Goal: Task Accomplishment & Management: Complete application form

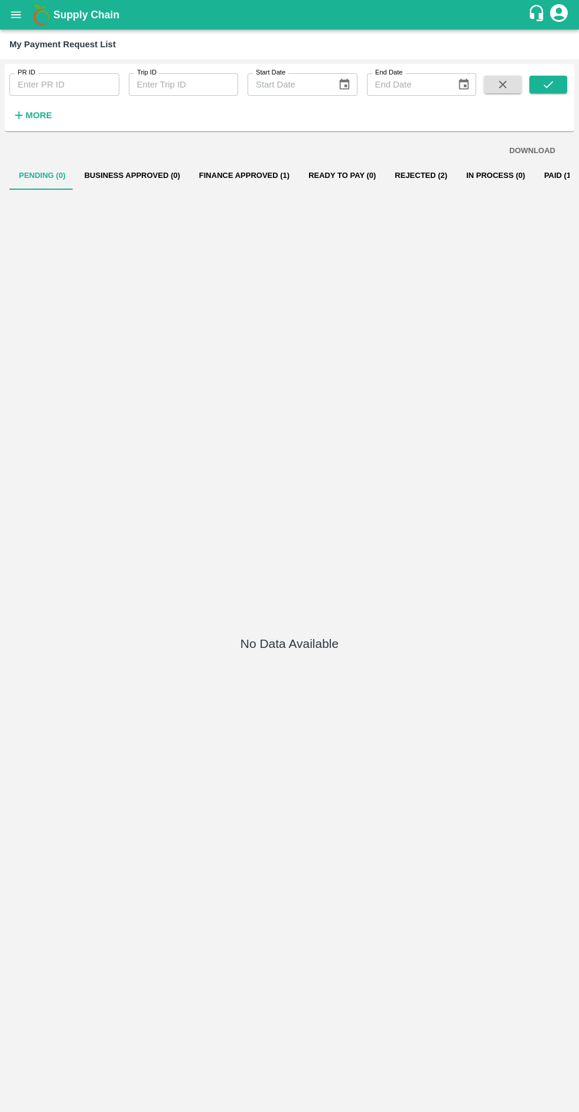
click at [10, 25] on button "open drawer" at bounding box center [15, 14] width 27 height 27
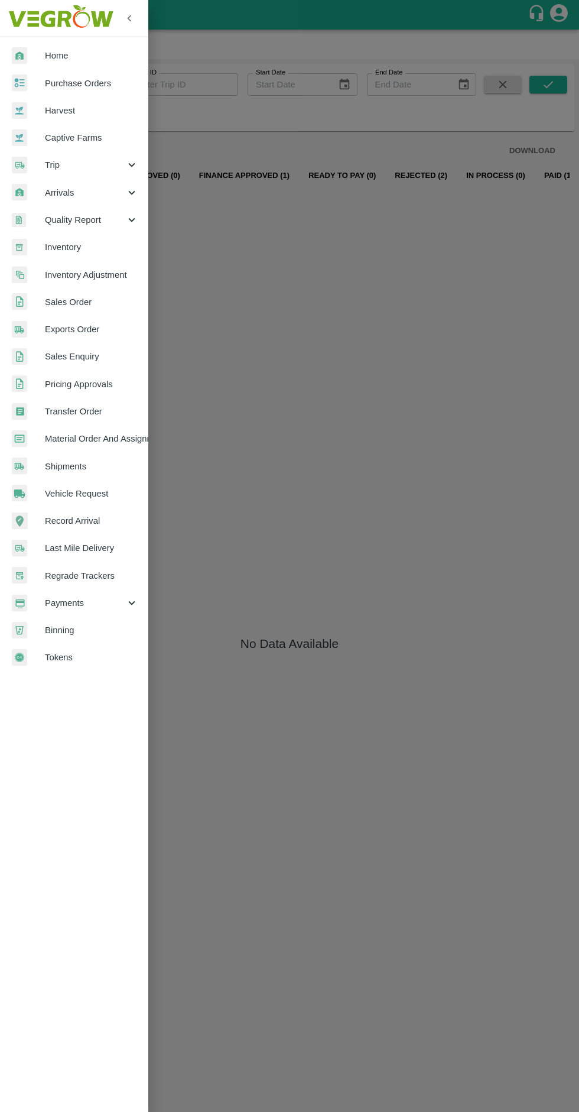
click at [133, 176] on div "Trip" at bounding box center [74, 164] width 148 height 27
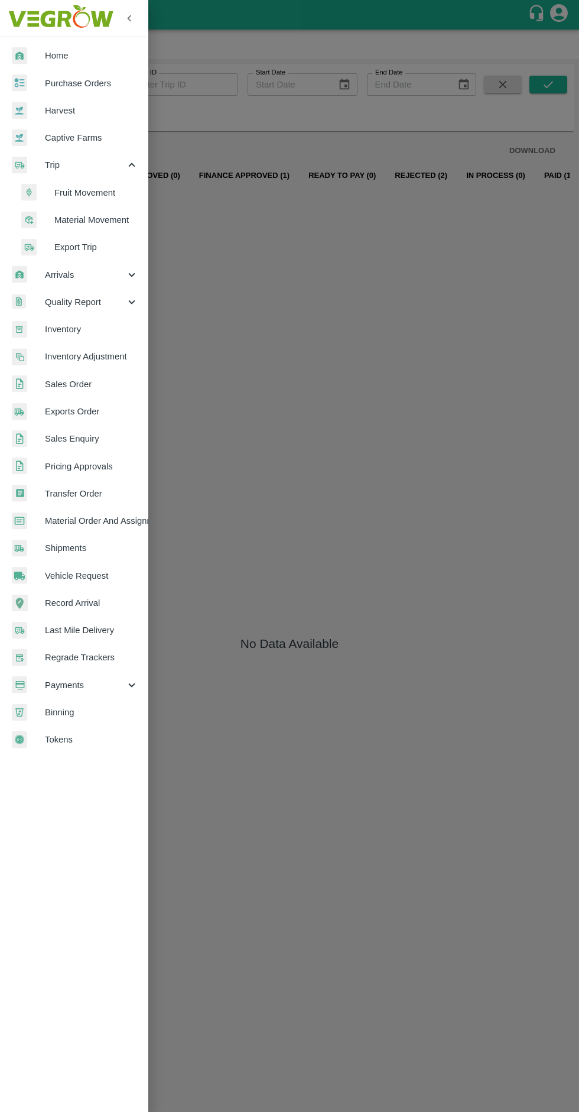
click at [57, 221] on span "Material Movement" at bounding box center [96, 219] width 84 height 13
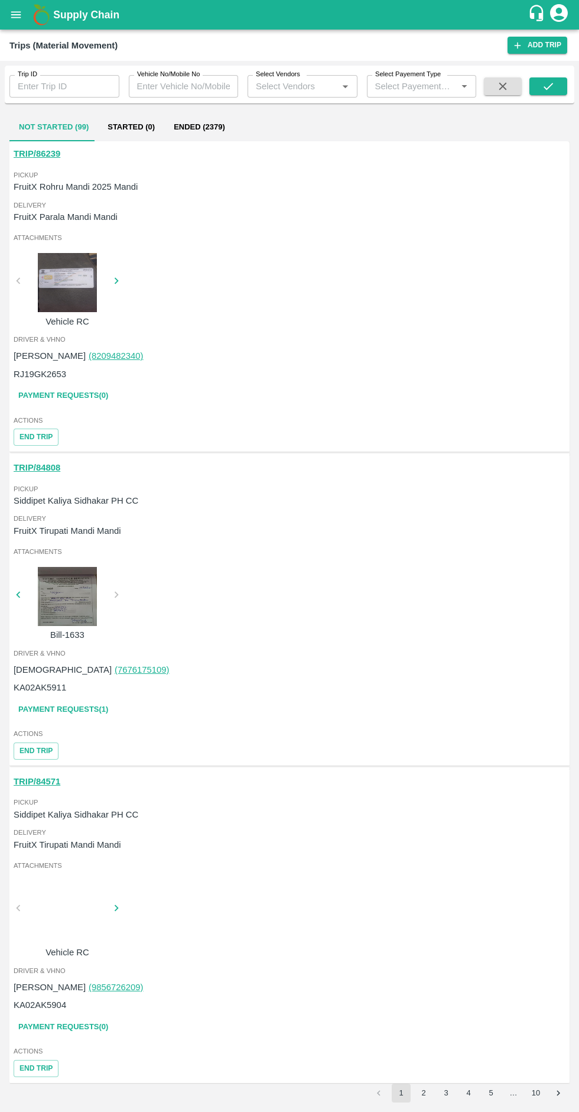
click at [197, 129] on button "Ended (2379)" at bounding box center [199, 127] width 70 height 28
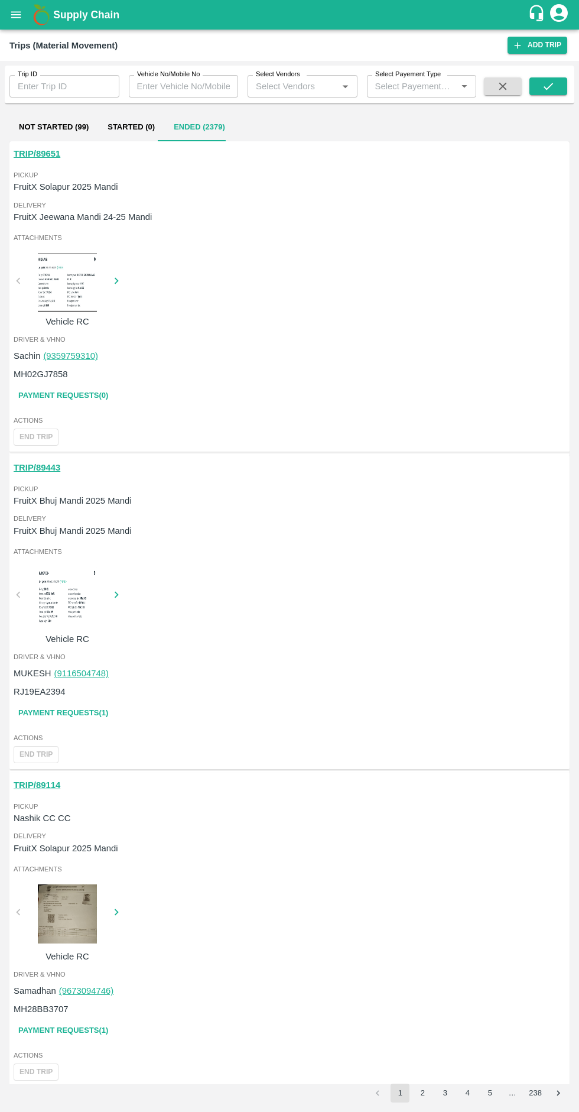
click at [64, 394] on link "Payment Requests( 0 )" at bounding box center [63, 395] width 99 height 21
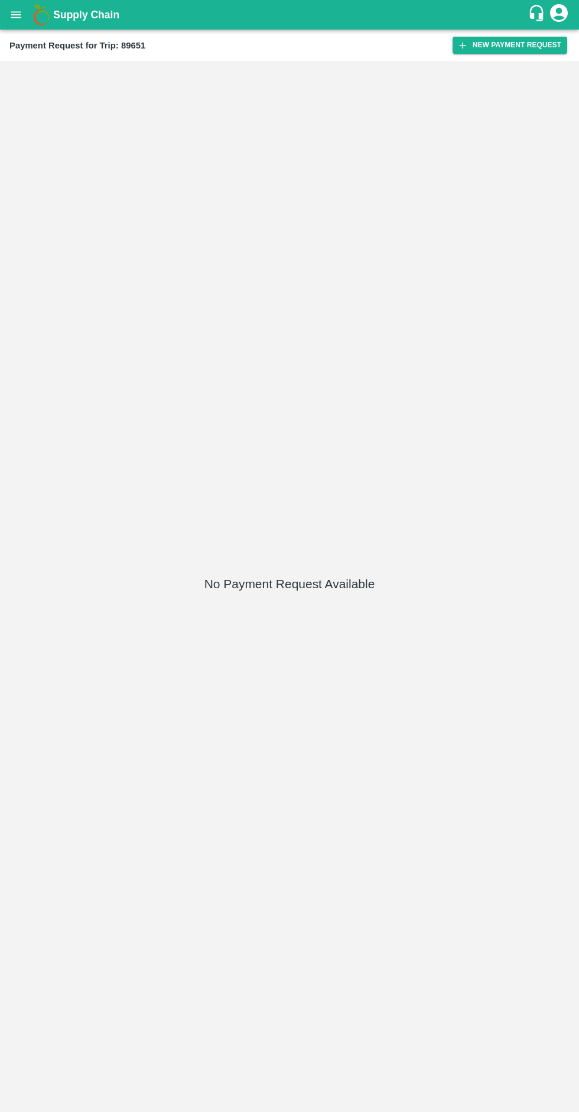
click at [492, 46] on button "New Payment Request" at bounding box center [510, 45] width 115 height 17
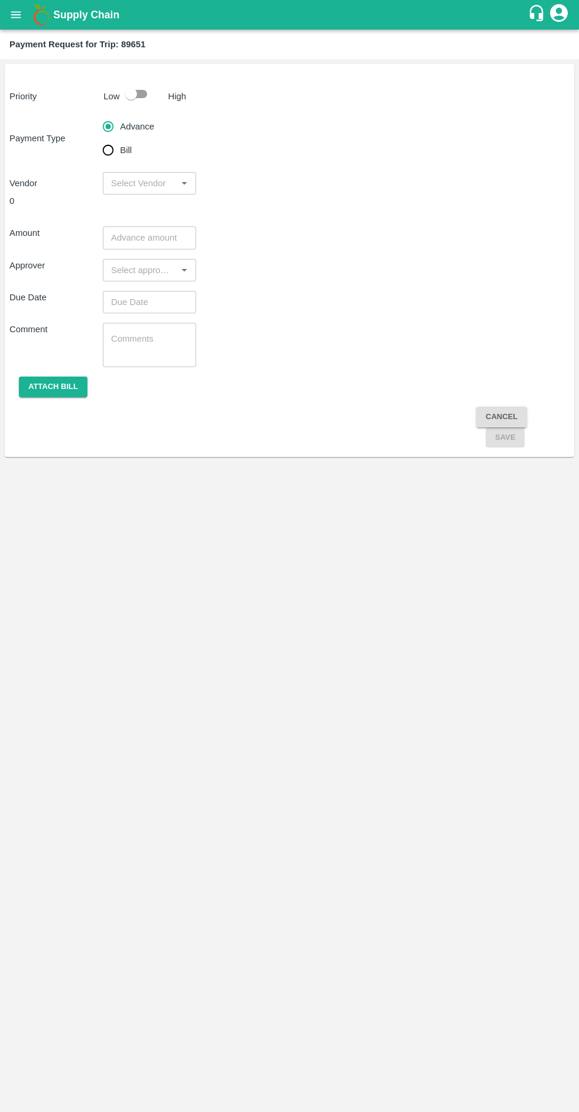
click at [149, 97] on input "checkbox" at bounding box center [131, 94] width 67 height 22
checkbox input "true"
click at [111, 147] on input "Bill" at bounding box center [108, 150] width 24 height 24
radio input "true"
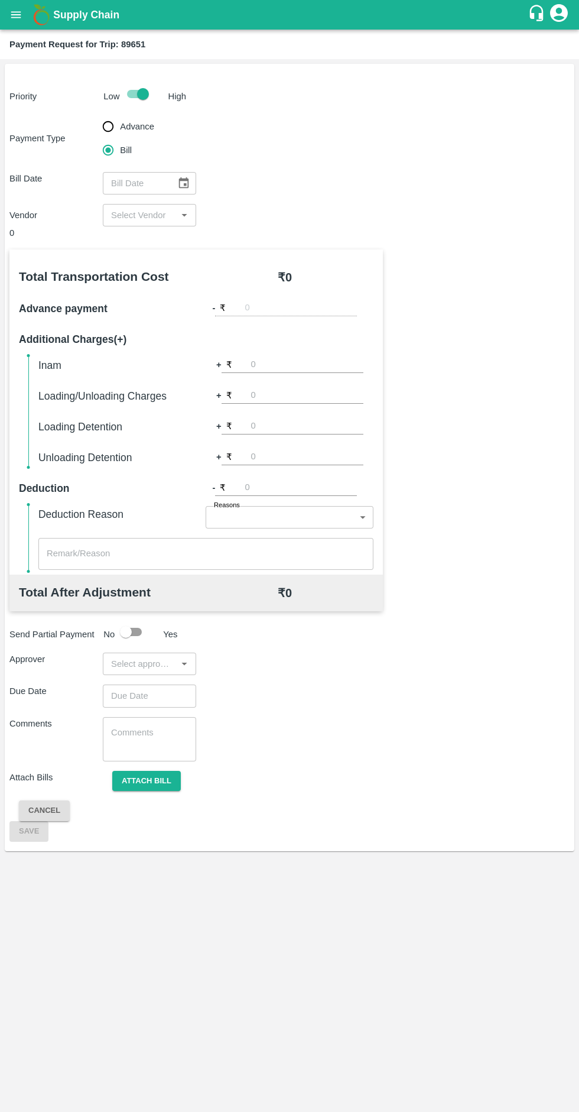
click at [183, 186] on icon "Choose date" at bounding box center [183, 183] width 13 height 13
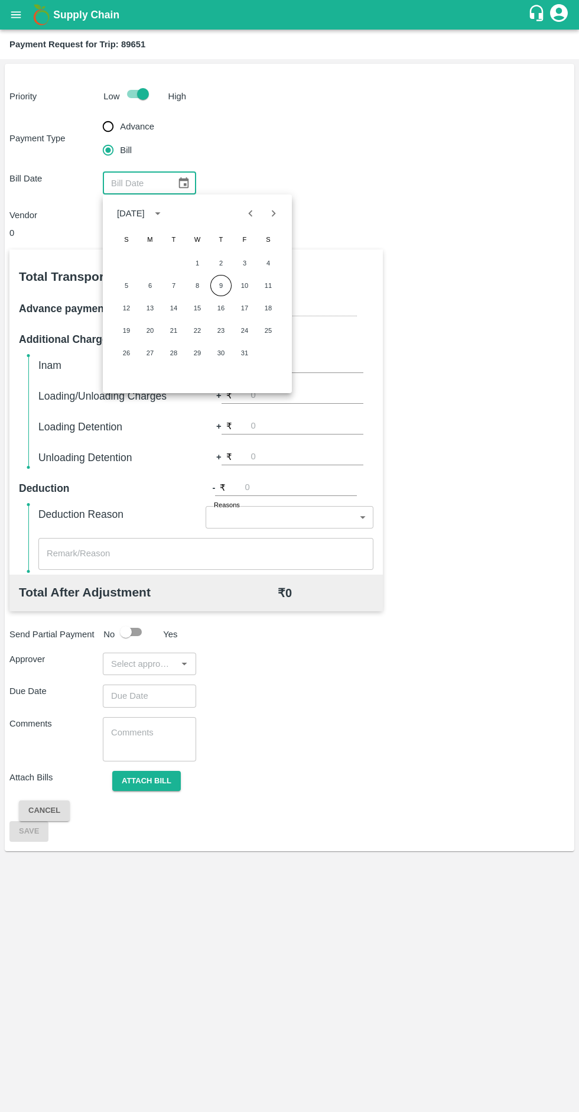
click at [221, 286] on button "9" at bounding box center [220, 285] width 21 height 21
type input "[DATE]"
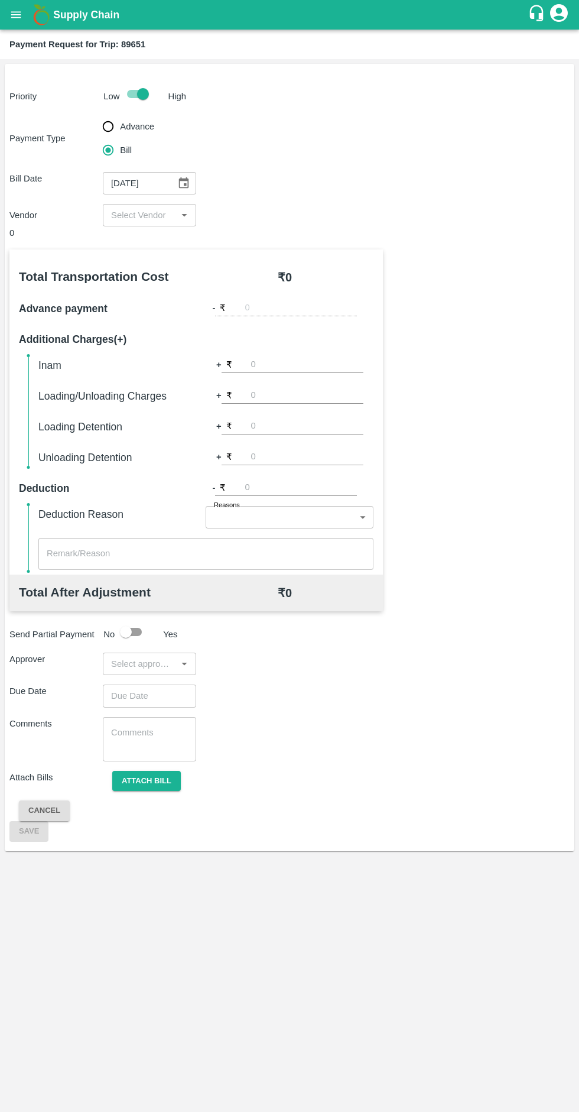
click at [145, 215] on input "input" at bounding box center [139, 215] width 67 height 15
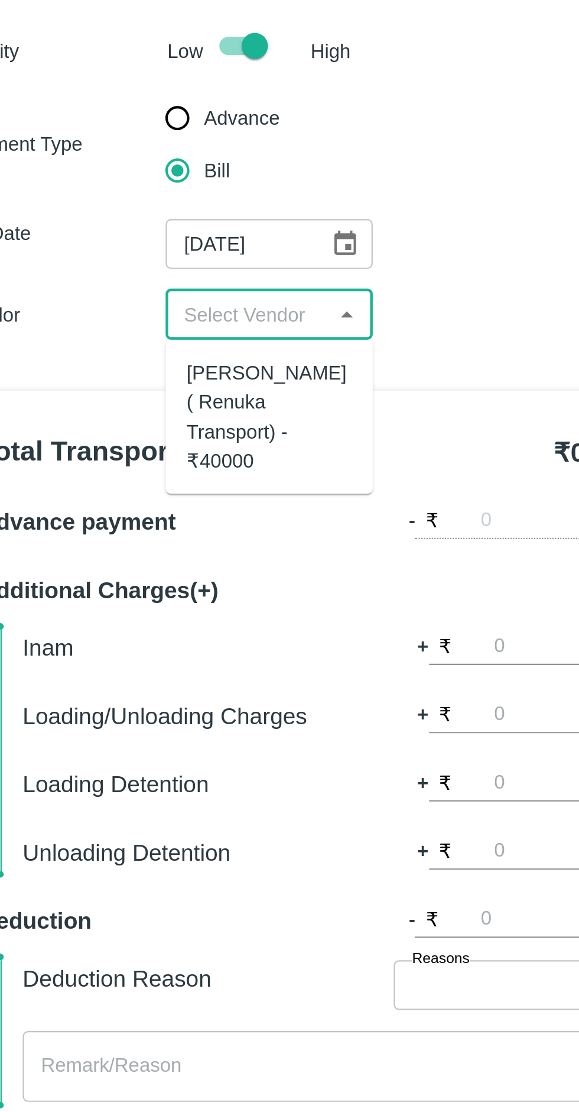
click at [140, 265] on div "[PERSON_NAME] ( Renuka Transport) - ₹40000" at bounding box center [149, 261] width 74 height 53
type input "[PERSON_NAME] ( Renuka Transport) - ₹40000"
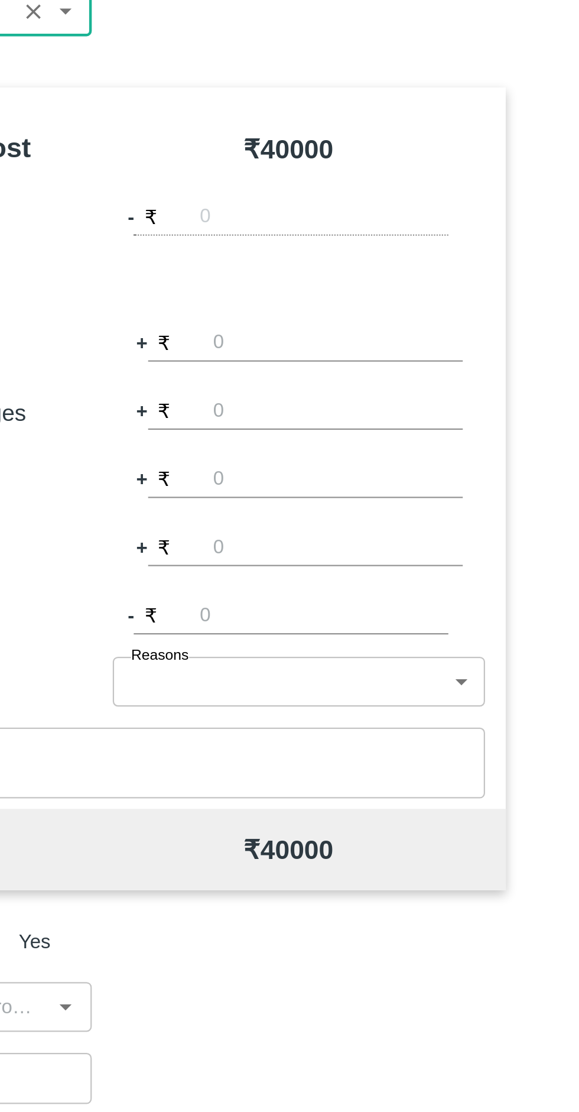
scroll to position [0, 132]
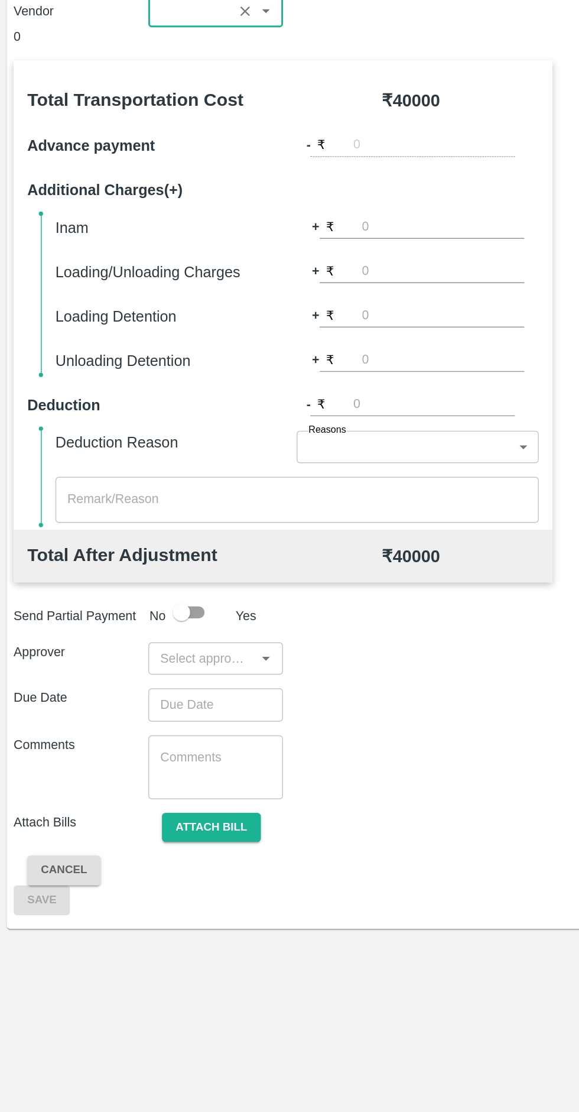
click at [251, 425] on input "number" at bounding box center [307, 427] width 112 height 16
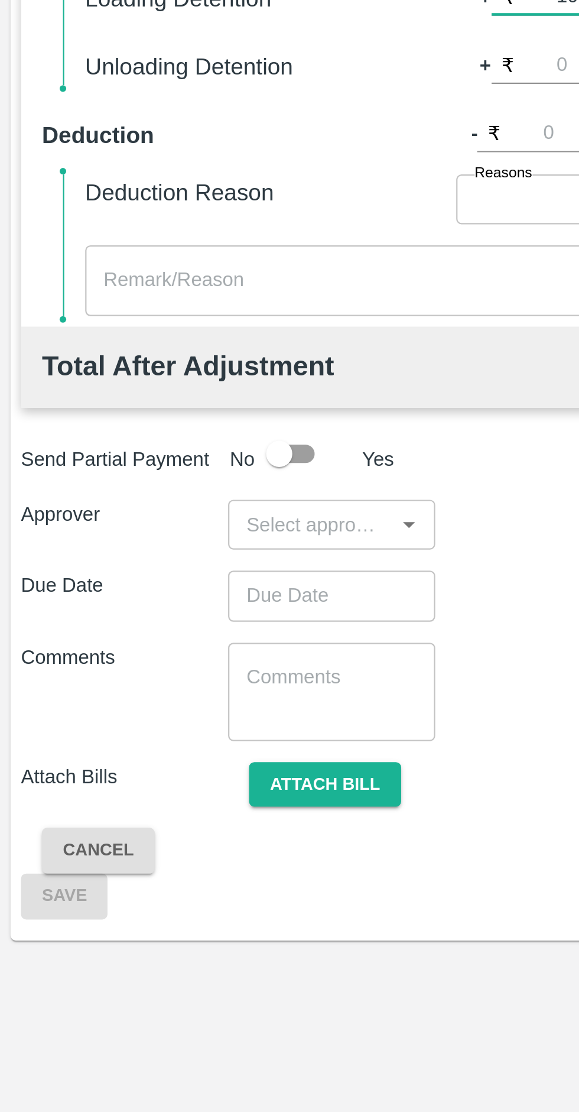
type input "1000"
click at [61, 551] on textarea at bounding box center [206, 553] width 319 height 12
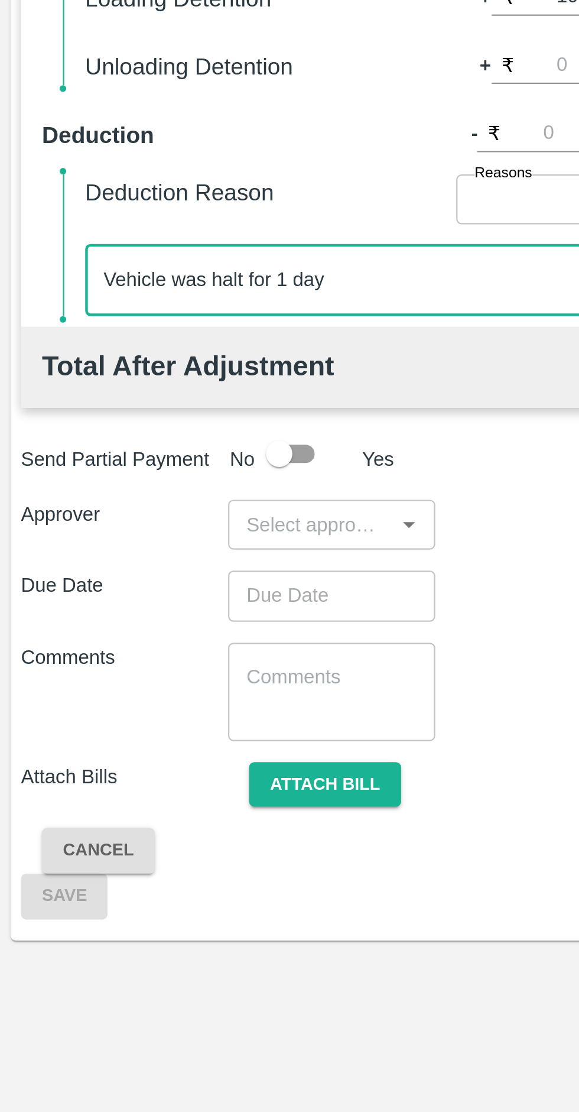
type textarea "Vehicle was halt for 1 day"
click at [125, 666] on input "input" at bounding box center [139, 663] width 67 height 15
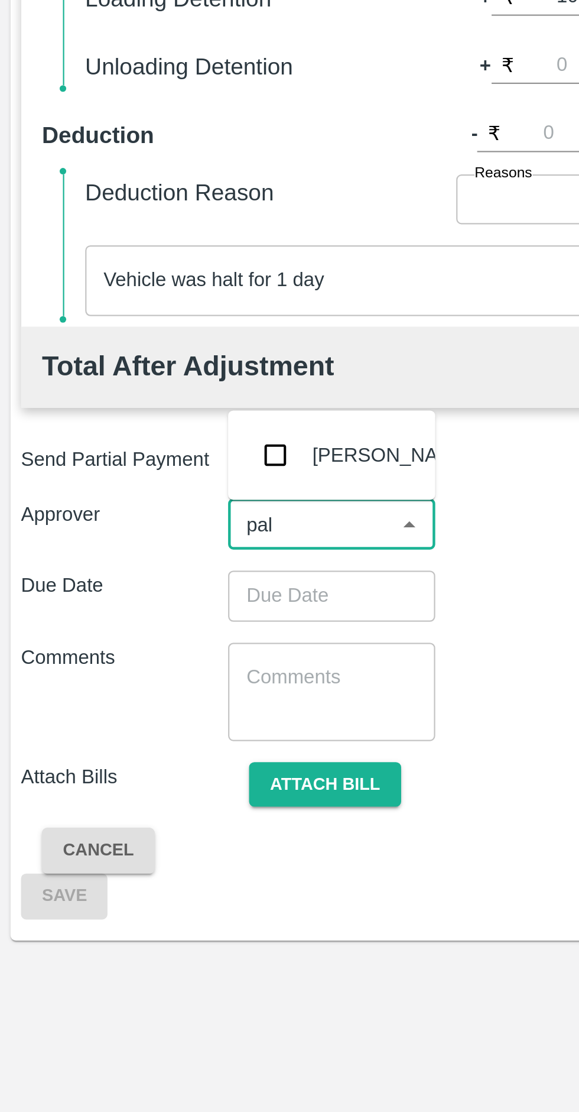
type input "palw"
click at [119, 635] on input "checkbox" at bounding box center [124, 633] width 24 height 24
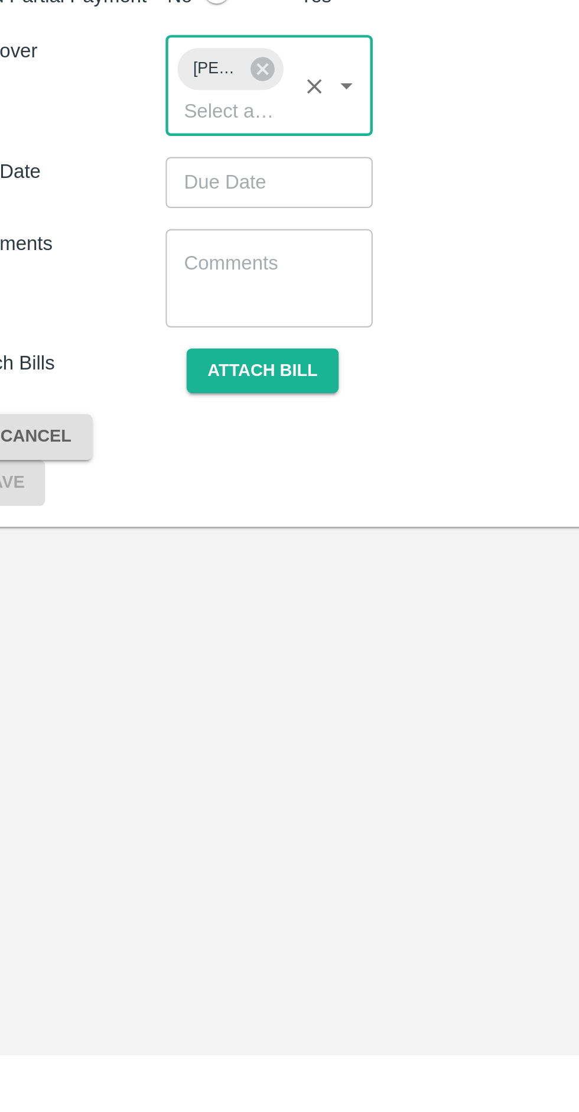
click at [114, 727] on input "Choose date" at bounding box center [145, 718] width 85 height 22
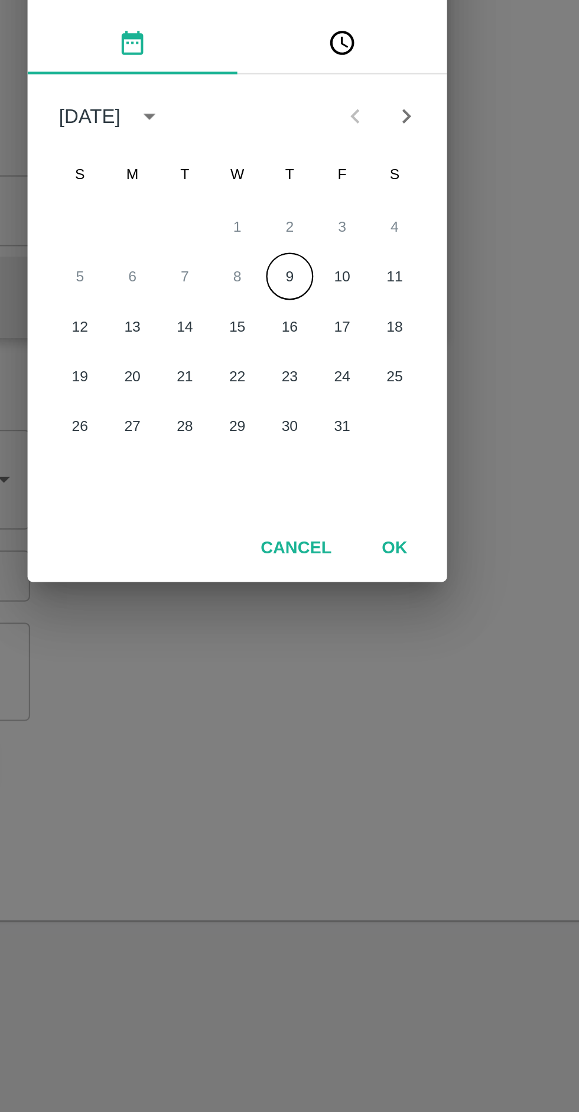
click at [358, 706] on button "OK" at bounding box center [361, 706] width 38 height 21
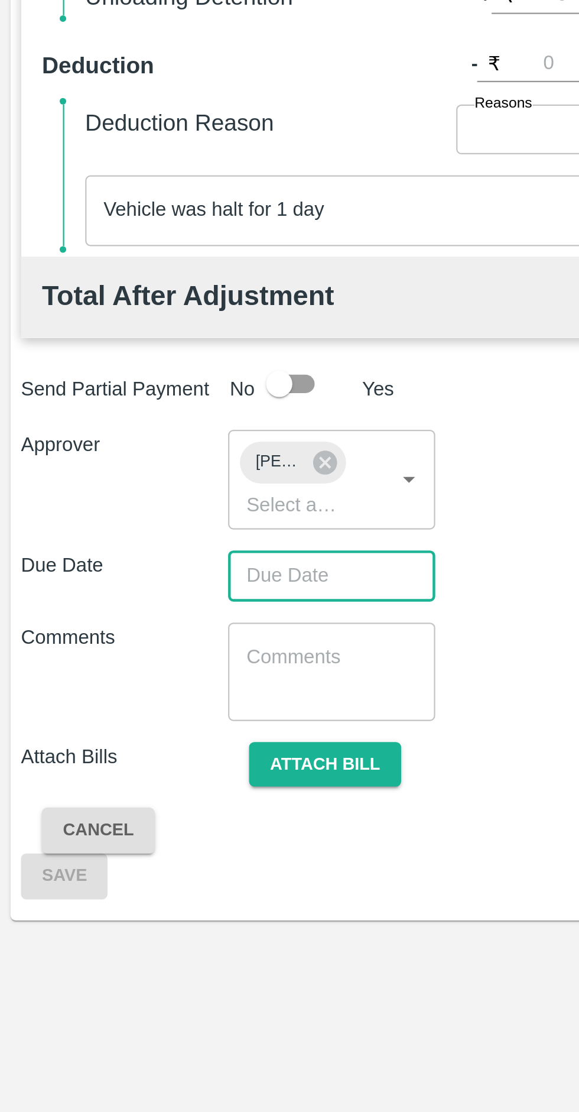
click at [116, 729] on input "Choose date" at bounding box center [145, 718] width 85 height 22
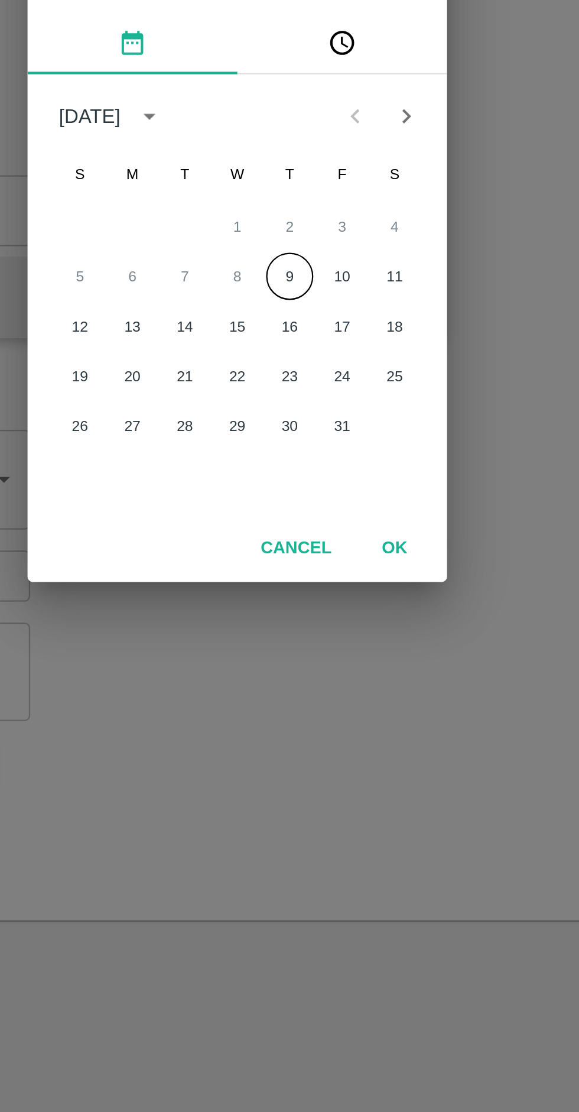
click at [313, 586] on button "9" at bounding box center [313, 583] width 21 height 21
type input "[DATE] 12:00 AM"
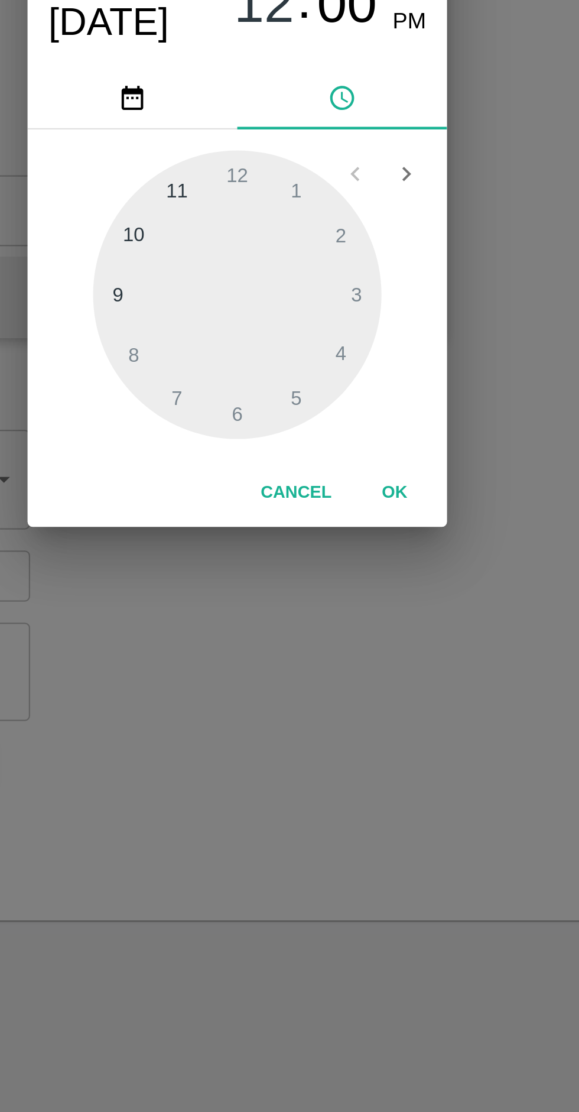
click at [362, 683] on button "OK" at bounding box center [361, 681] width 38 height 21
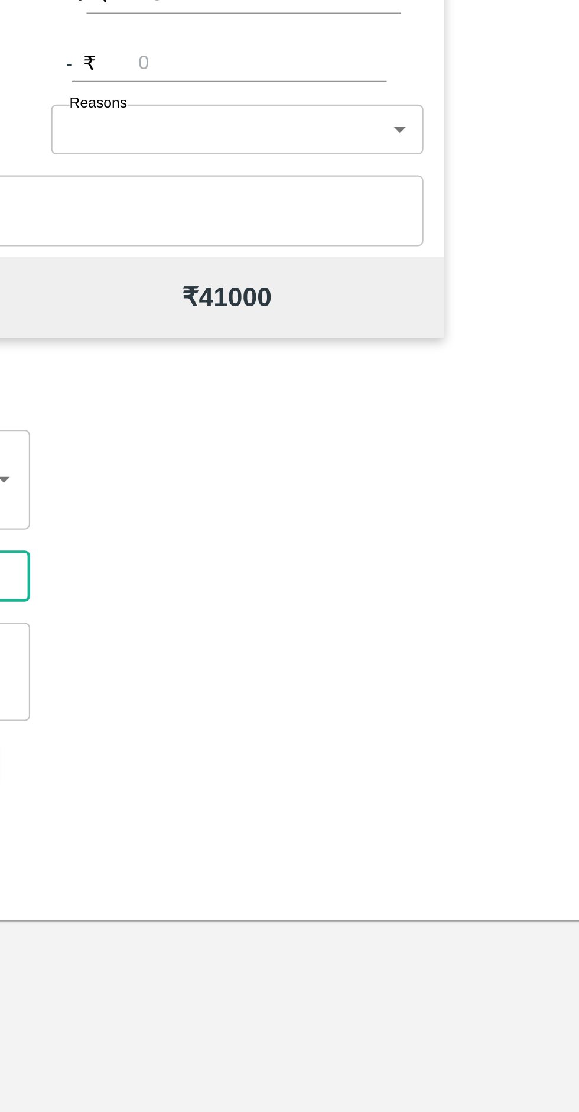
scroll to position [0, 9]
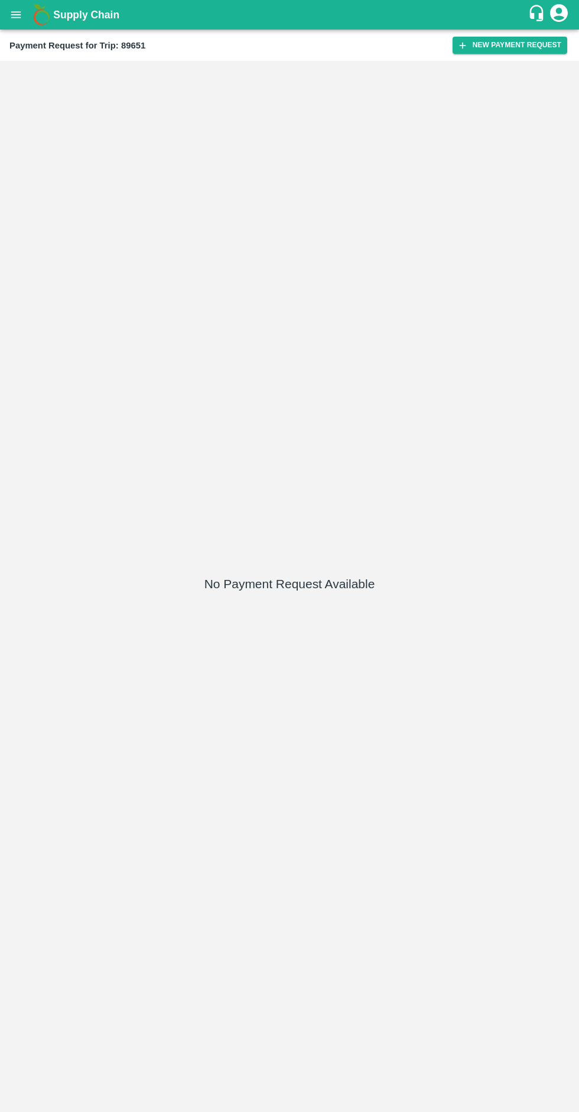
click at [284, 773] on div "No Payment Request Available" at bounding box center [290, 587] width 570 height 1042
click at [499, 45] on button "New Payment Request" at bounding box center [510, 45] width 115 height 17
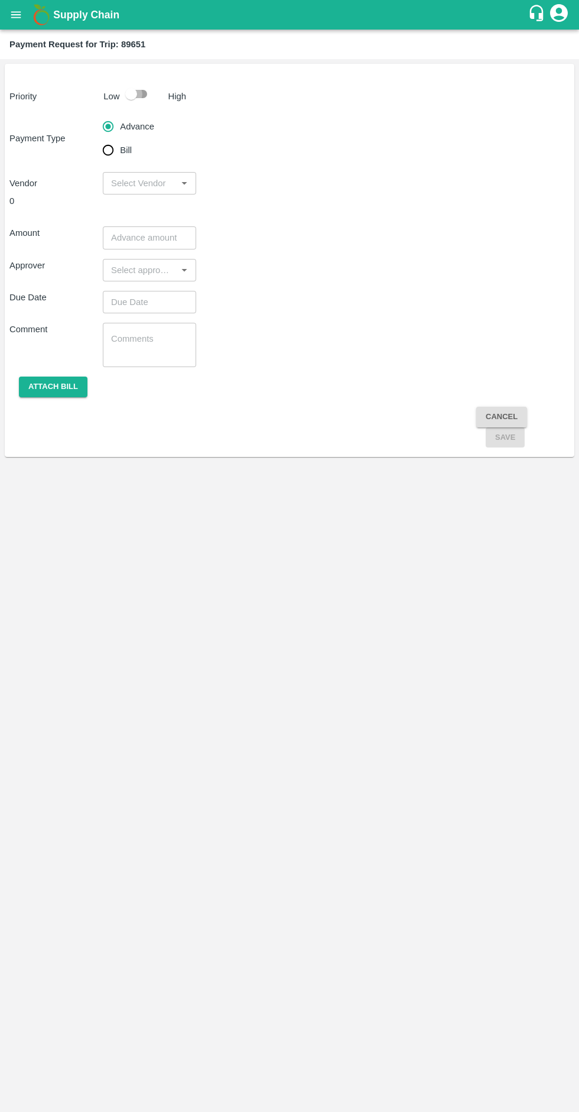
click at [128, 87] on input "checkbox" at bounding box center [131, 94] width 67 height 22
checkbox input "true"
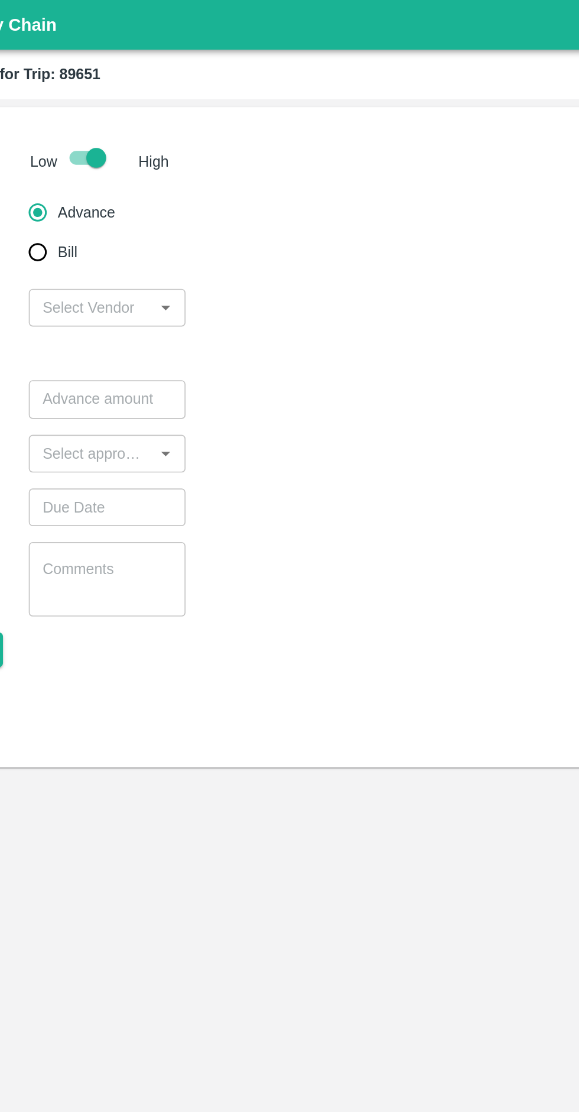
click at [115, 147] on input "Bill" at bounding box center [108, 150] width 24 height 24
radio input "true"
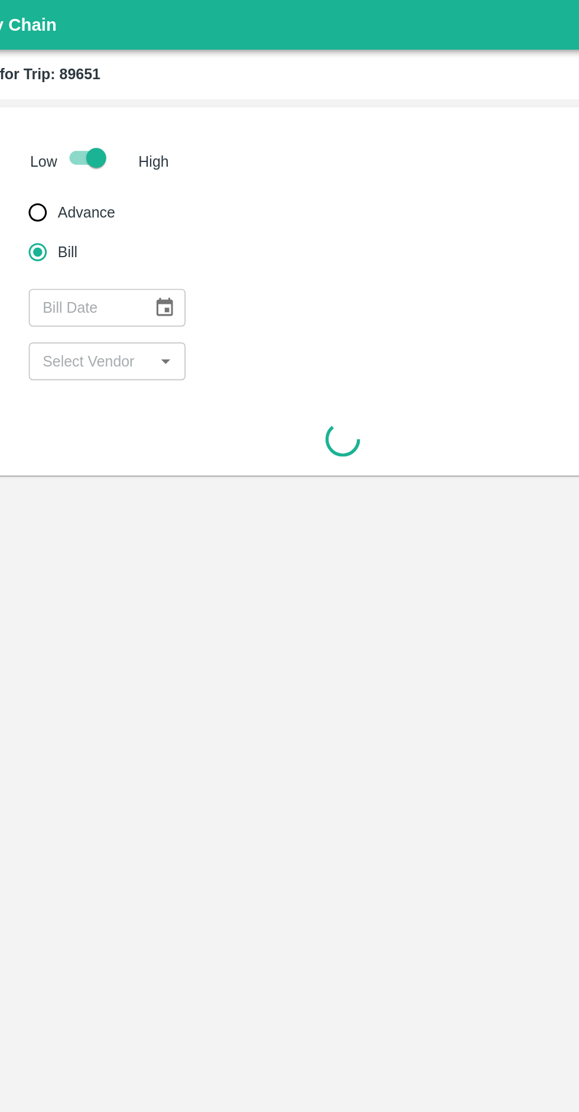
click at [176, 182] on button "Choose date" at bounding box center [184, 183] width 22 height 22
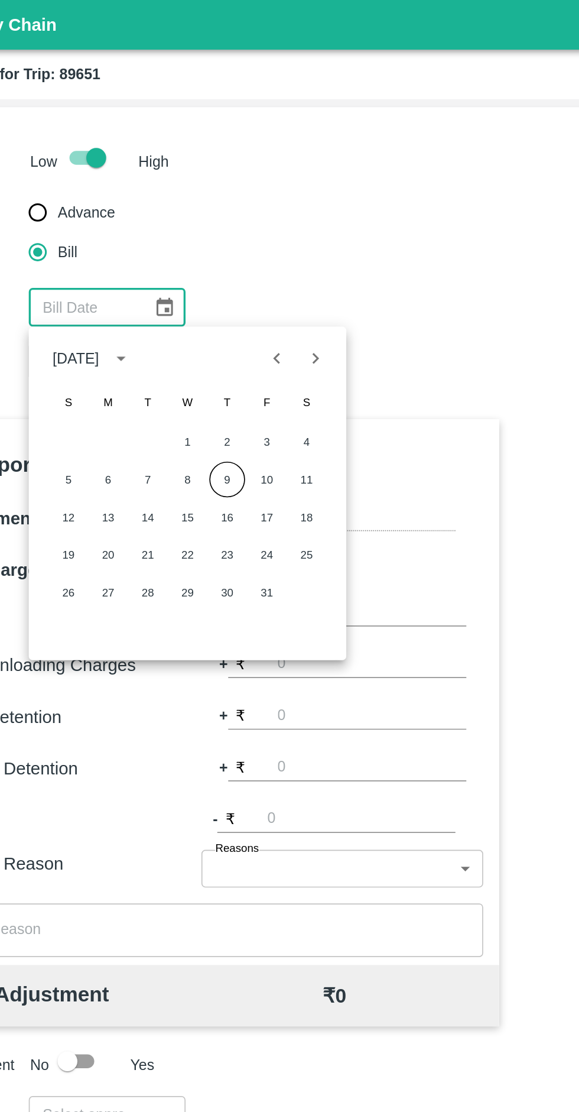
click at [221, 286] on button "9" at bounding box center [220, 285] width 21 height 21
type input "[DATE]"
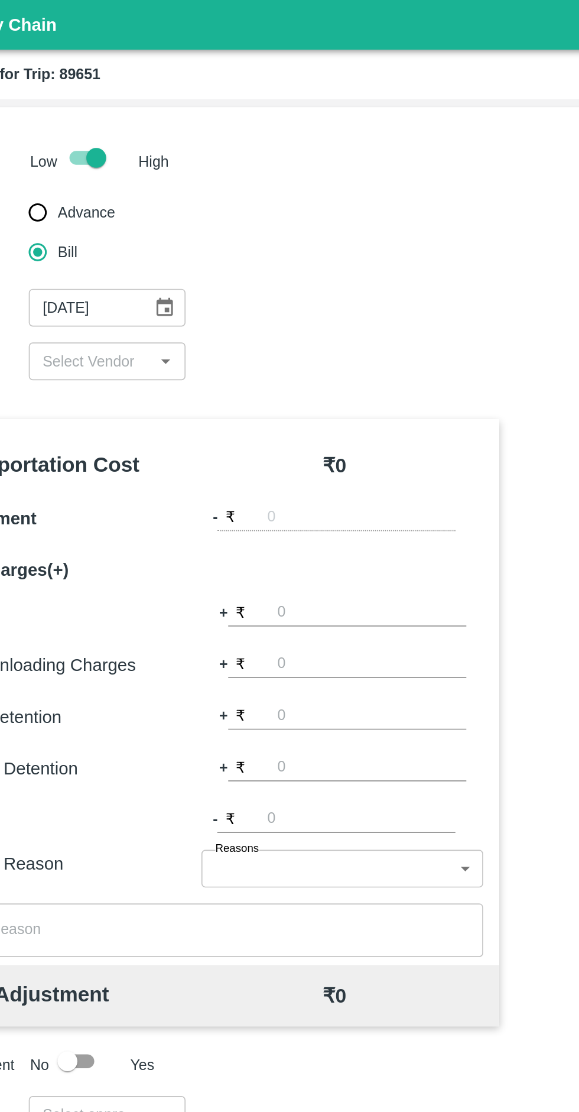
click at [159, 219] on input "input" at bounding box center [139, 215] width 67 height 15
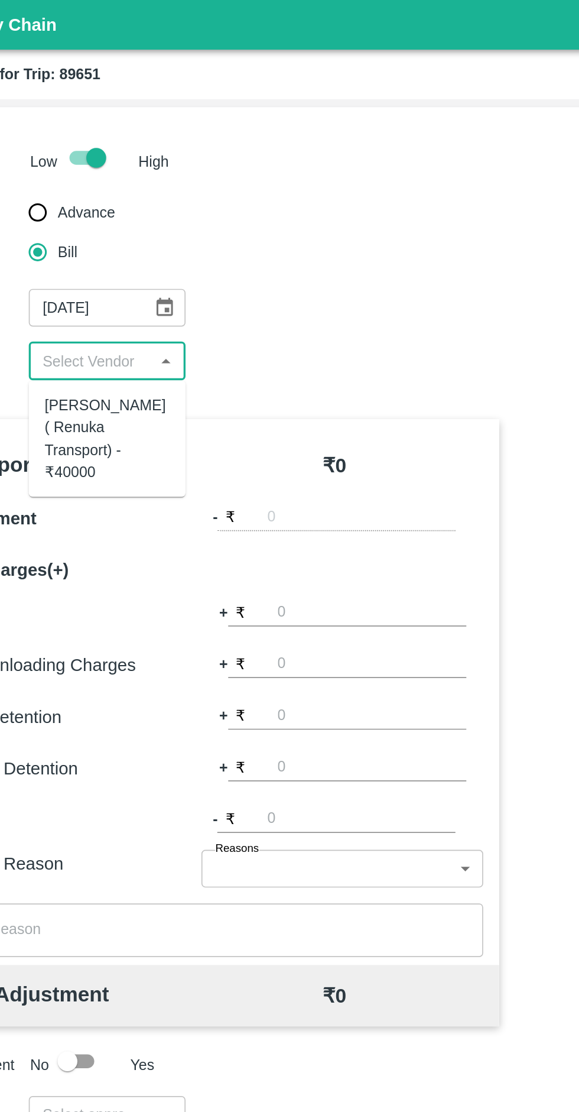
click at [147, 267] on div "[PERSON_NAME] ( Renuka Transport) - ₹40000" at bounding box center [149, 261] width 74 height 53
type input "[PERSON_NAME] ( Renuka Transport) - ₹40000"
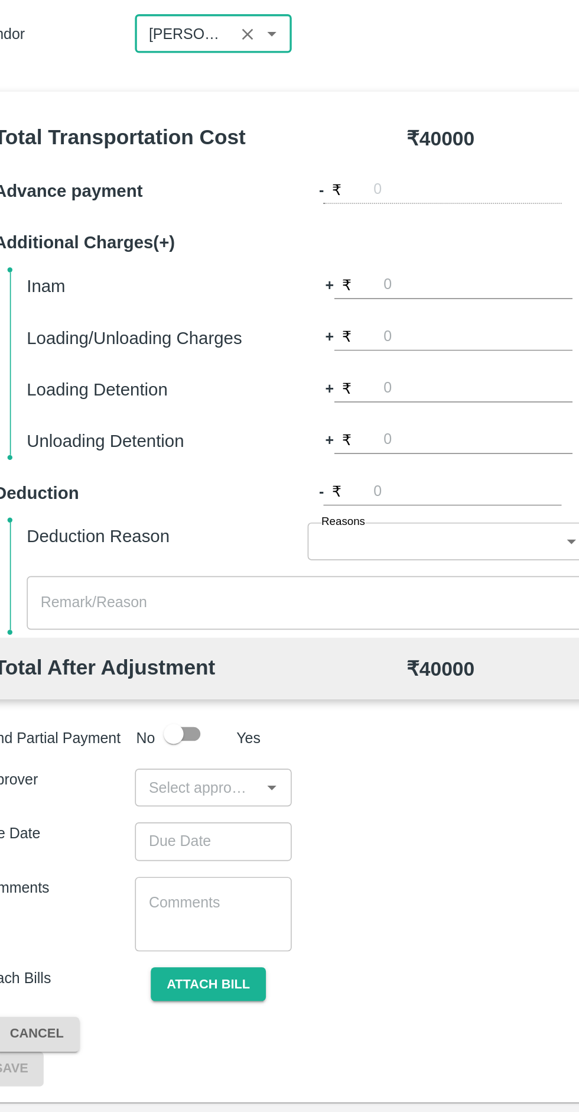
click at [285, 427] on input "number" at bounding box center [307, 427] width 112 height 16
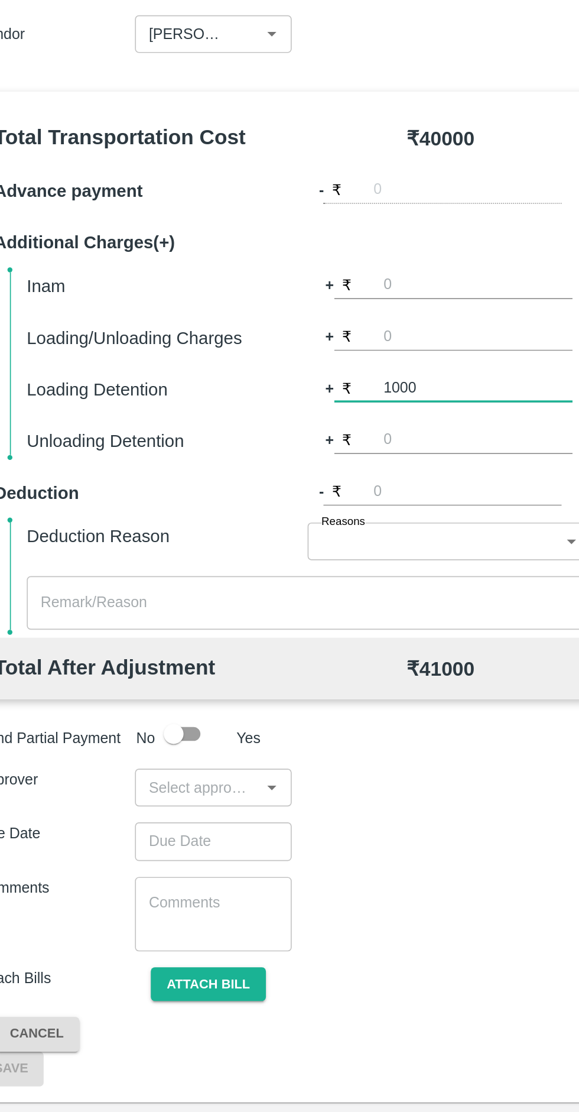
type input "1000"
click at [287, 527] on body "Supply Chain Payment Request for Trip: 89651 Priority Low High Payment Type Adv…" at bounding box center [289, 556] width 579 height 1112
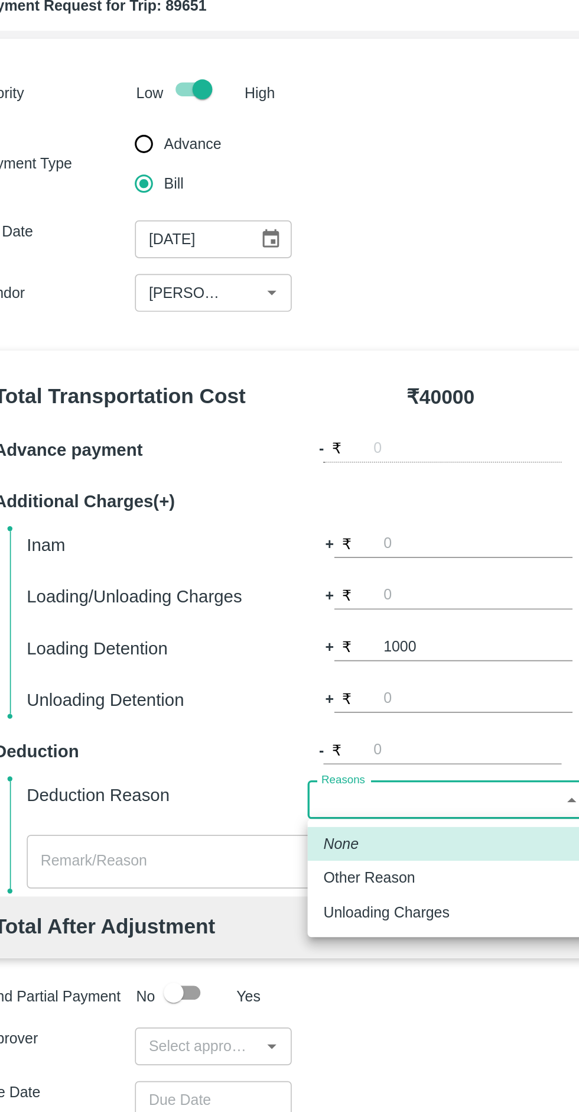
click at [82, 559] on div at bounding box center [289, 556] width 579 height 1112
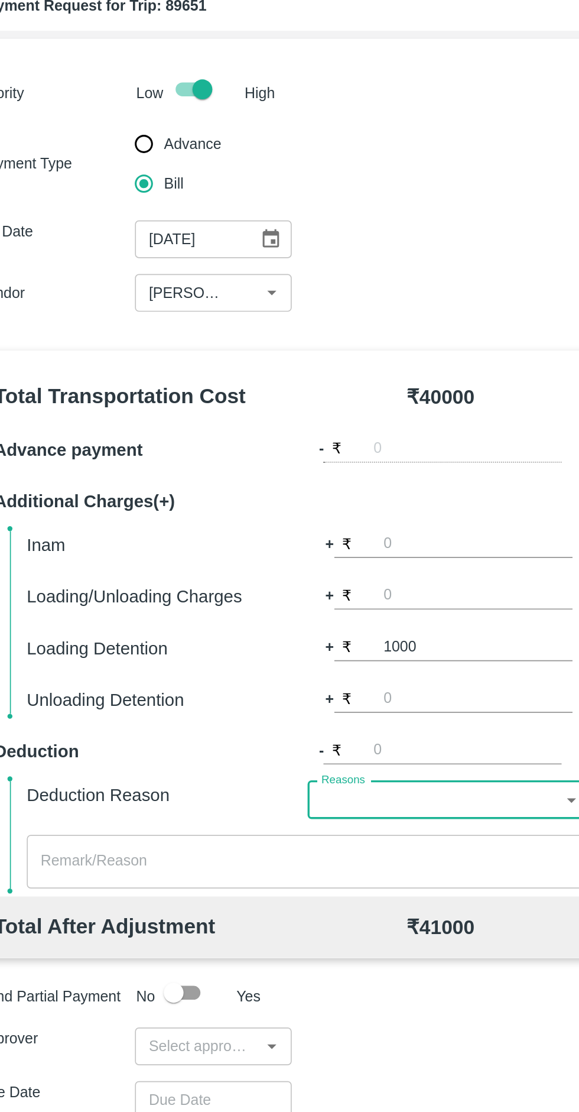
click at [90, 556] on textarea at bounding box center [206, 553] width 319 height 12
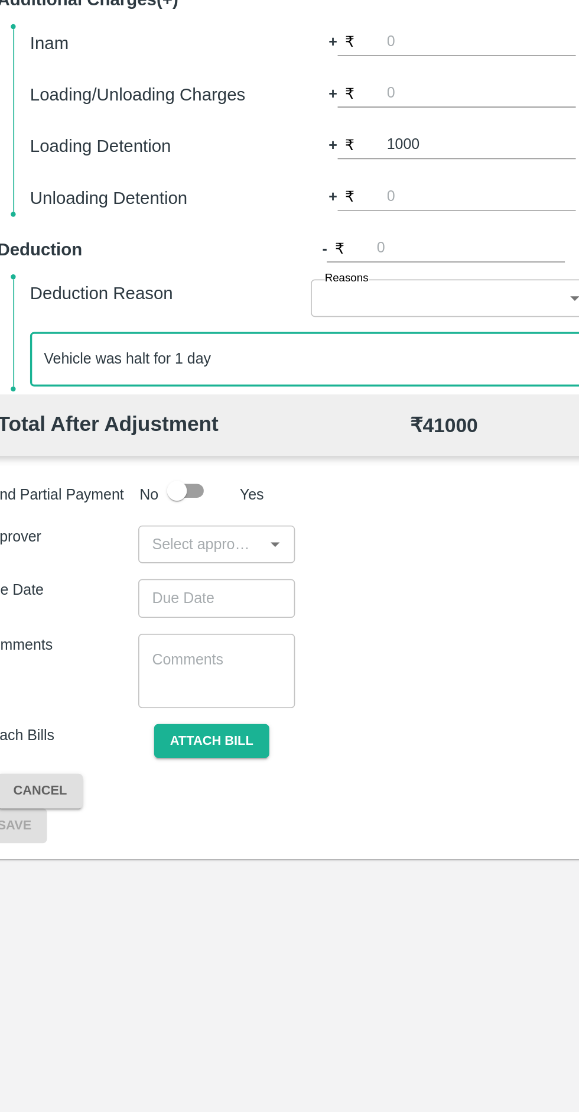
type textarea "Vehicle was halt for 1 day"
click at [155, 665] on input "input" at bounding box center [139, 663] width 67 height 15
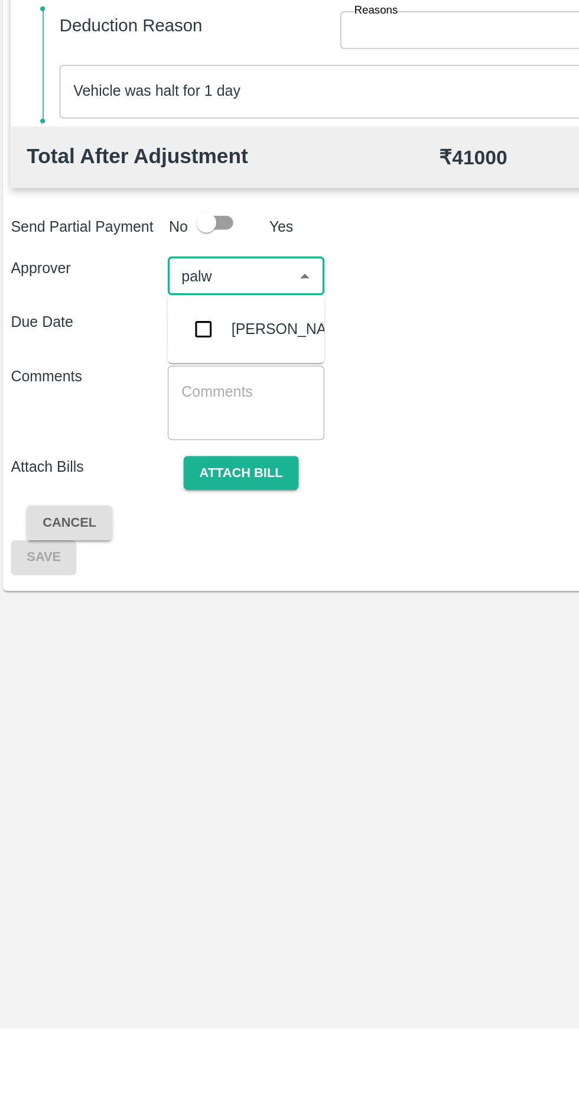
type input "[PERSON_NAME]"
click at [123, 701] on input "checkbox" at bounding box center [124, 695] width 24 height 24
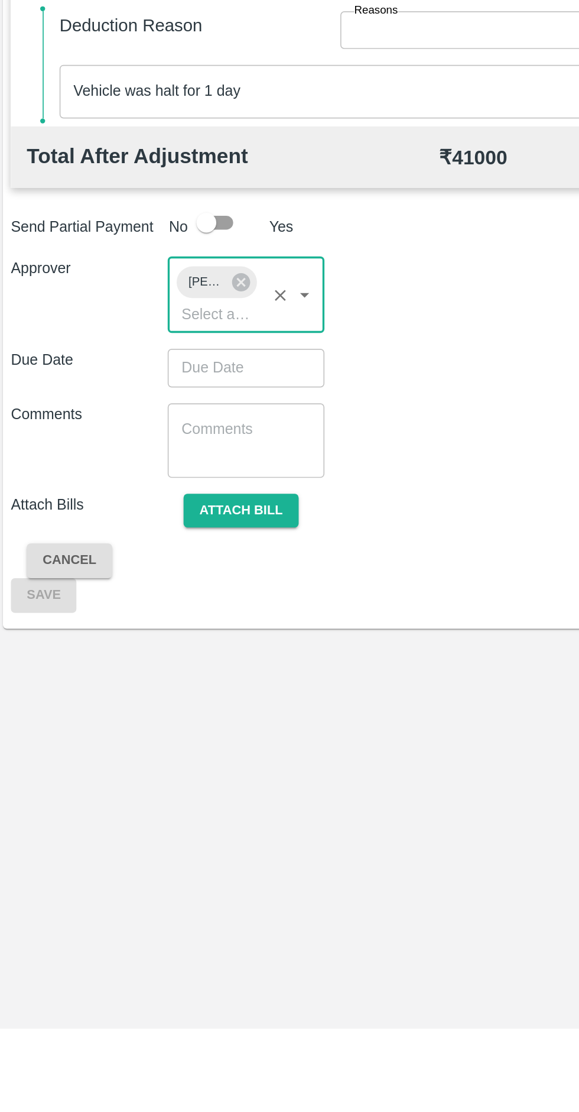
click at [116, 725] on input "Choose date" at bounding box center [145, 718] width 85 height 22
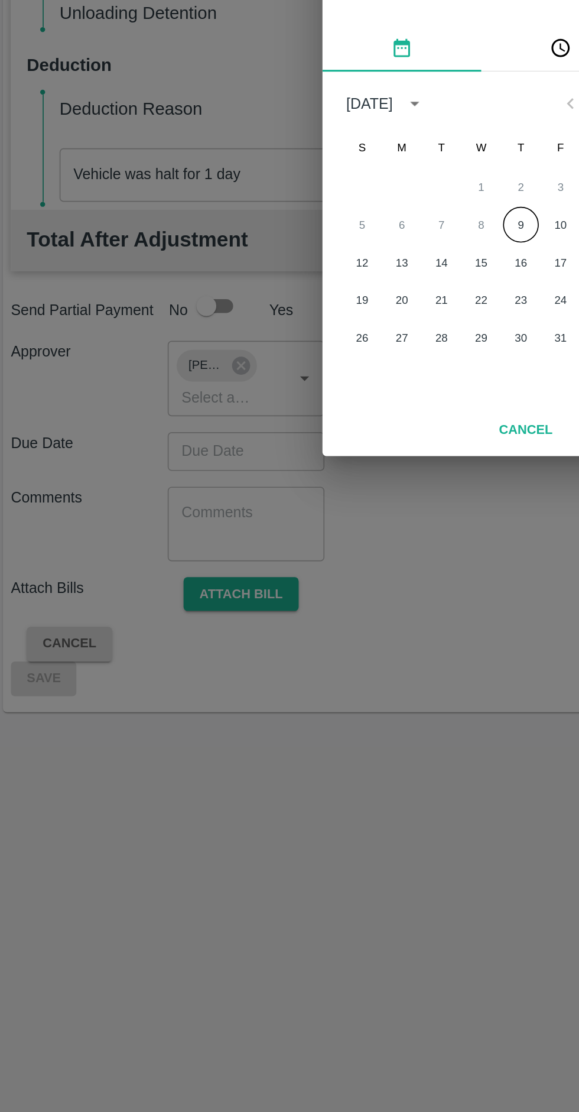
click at [313, 584] on button "9" at bounding box center [313, 583] width 21 height 21
type input "[DATE] 12:00 AM"
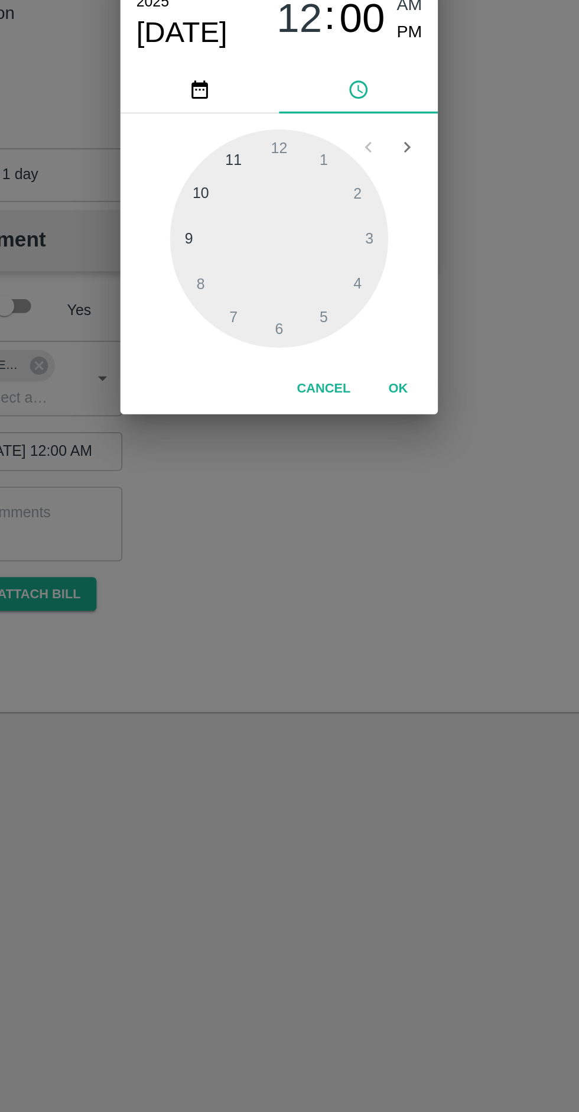
click at [361, 683] on button "OK" at bounding box center [361, 681] width 38 height 21
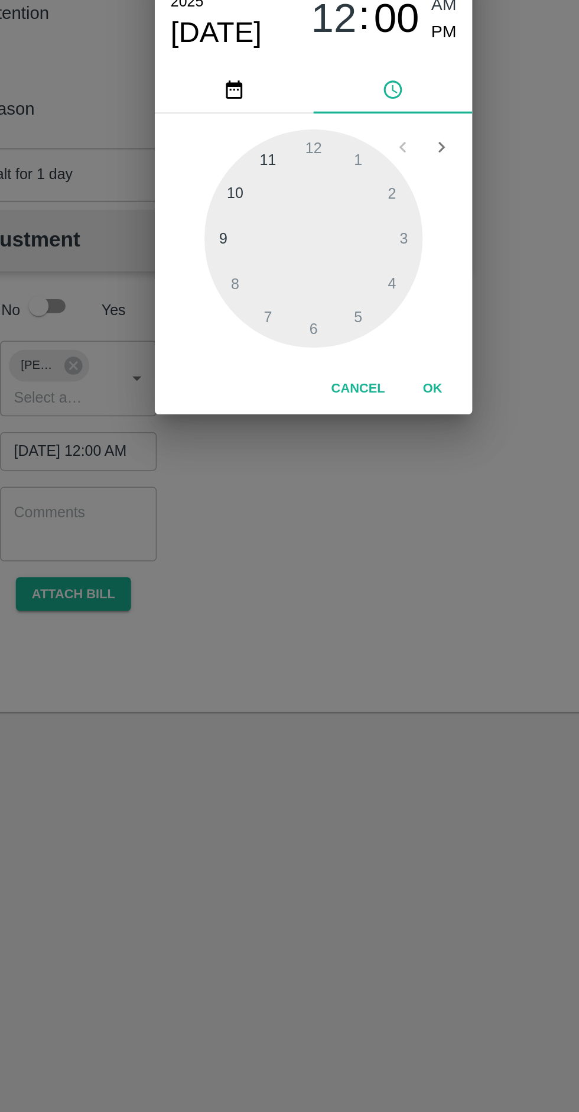
scroll to position [0, 9]
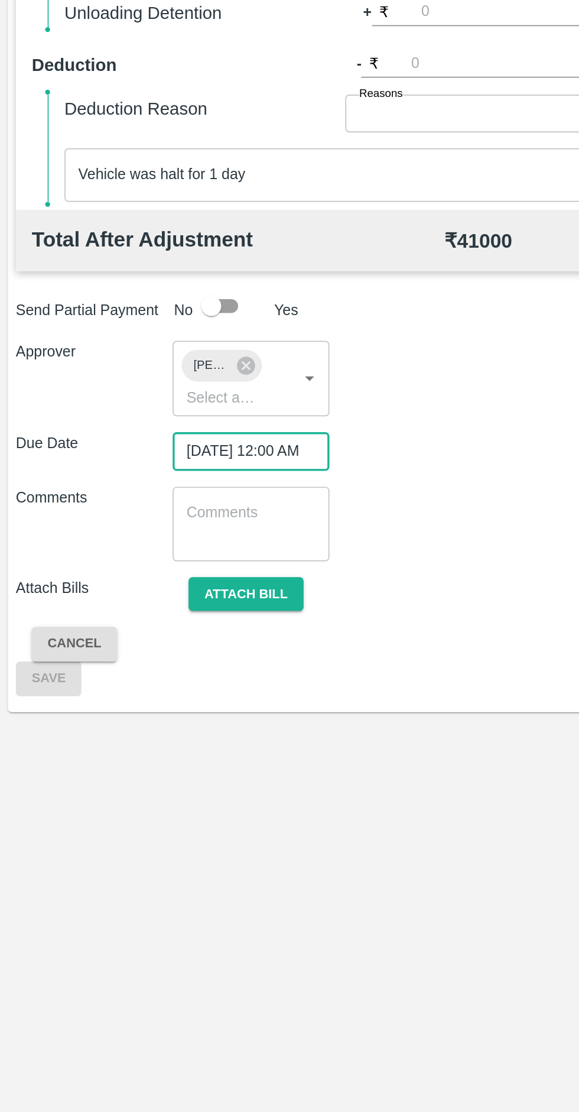
click at [141, 805] on button "Attach bill" at bounding box center [146, 803] width 69 height 21
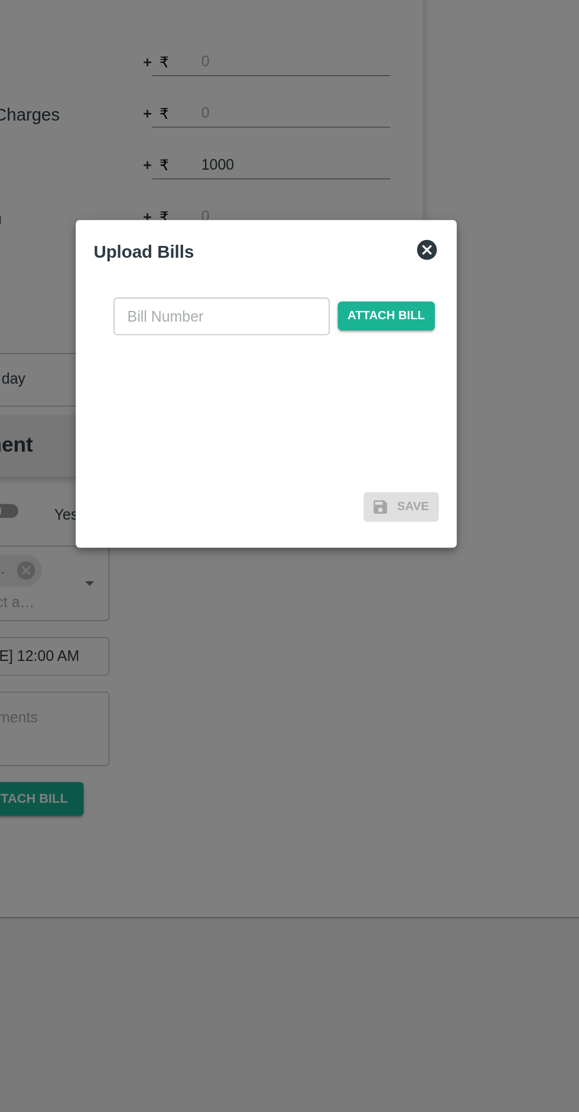
click at [360, 517] on span "Attach bill" at bounding box center [361, 515] width 58 height 17
click at [0, 0] on input "Attach bill" at bounding box center [0, 0] width 0 height 0
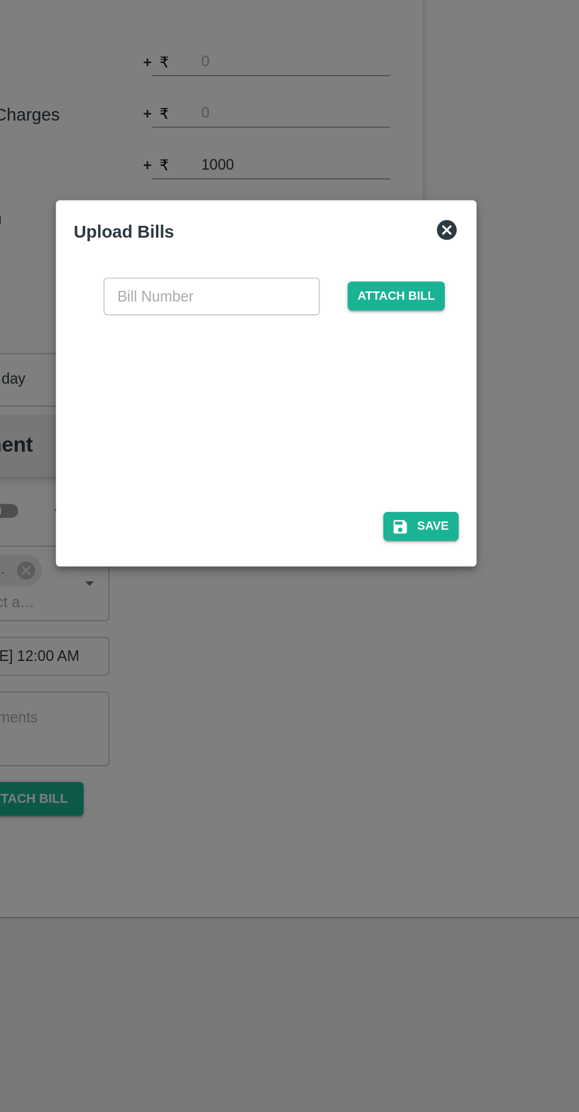
click at [226, 502] on input "text" at bounding box center [257, 504] width 129 height 22
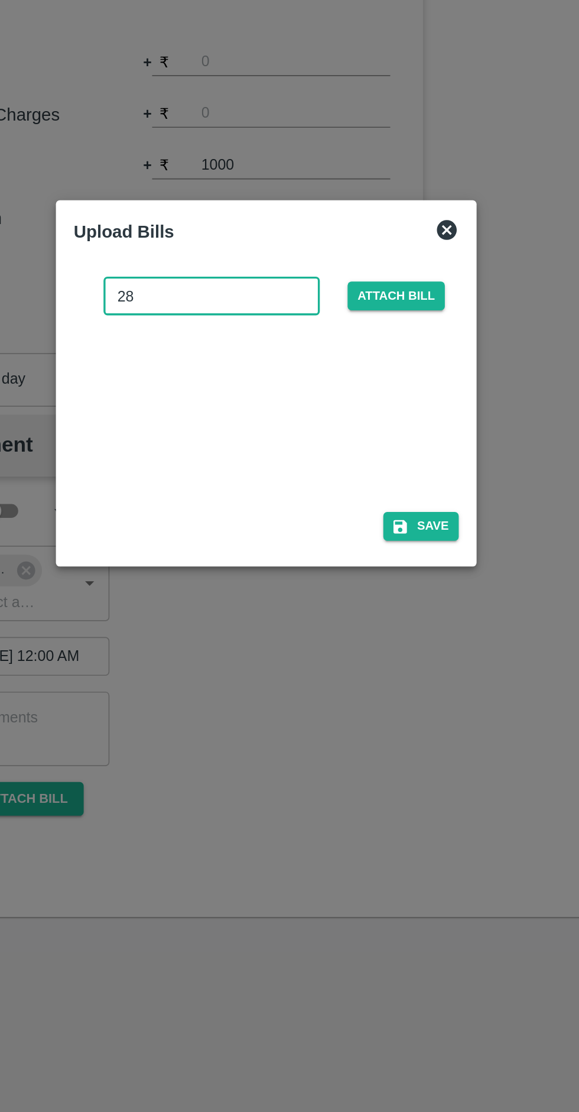
type input "285"
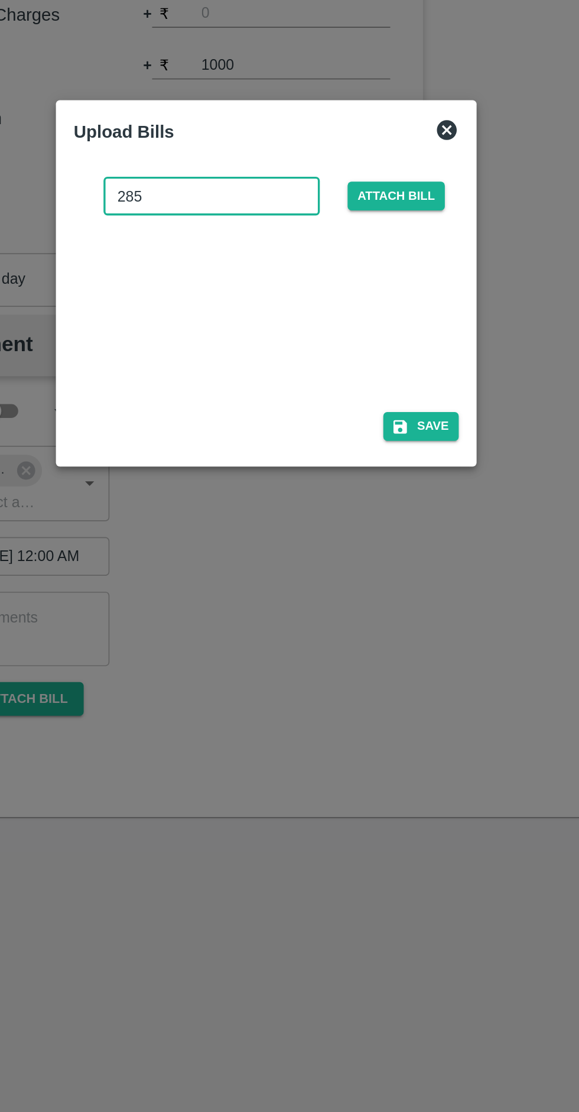
click at [369, 638] on icon "button" at bounding box center [369, 641] width 8 height 8
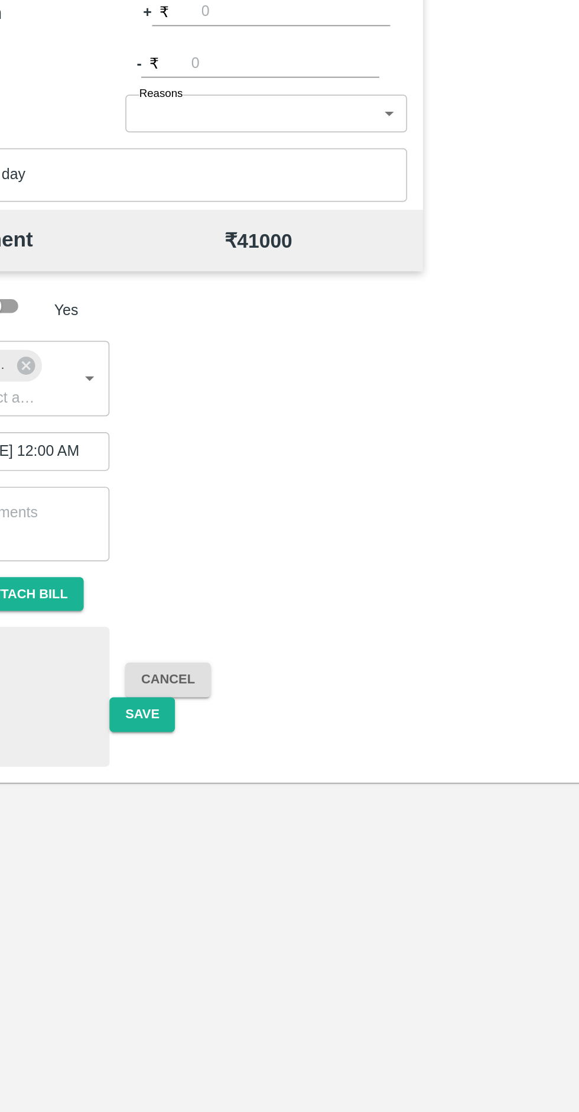
click at [191, 884] on div at bounding box center [102, 859] width 177 height 63
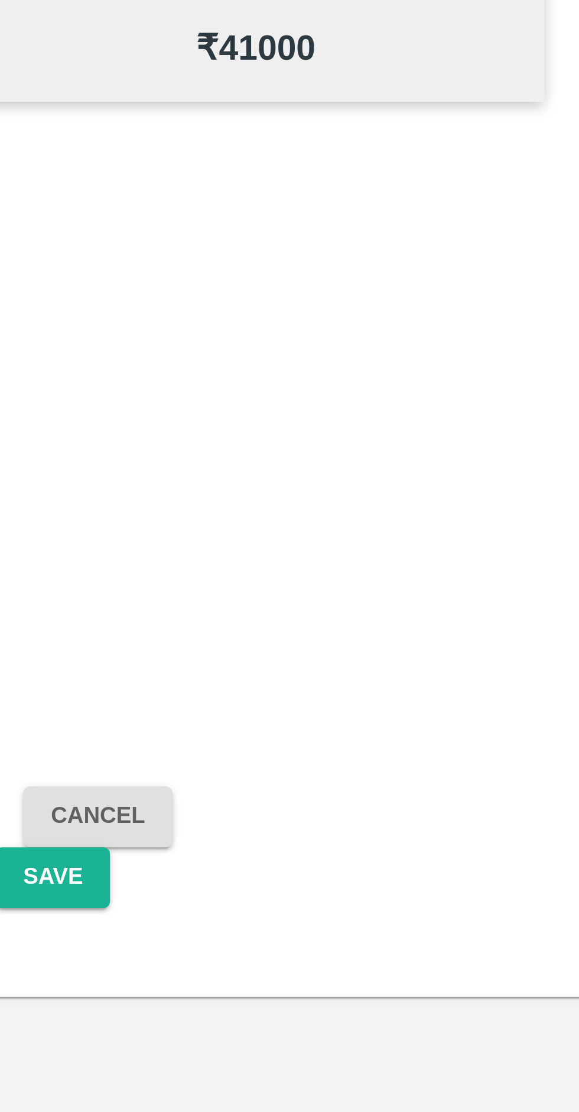
click at [216, 877] on button "Save" at bounding box center [215, 875] width 39 height 21
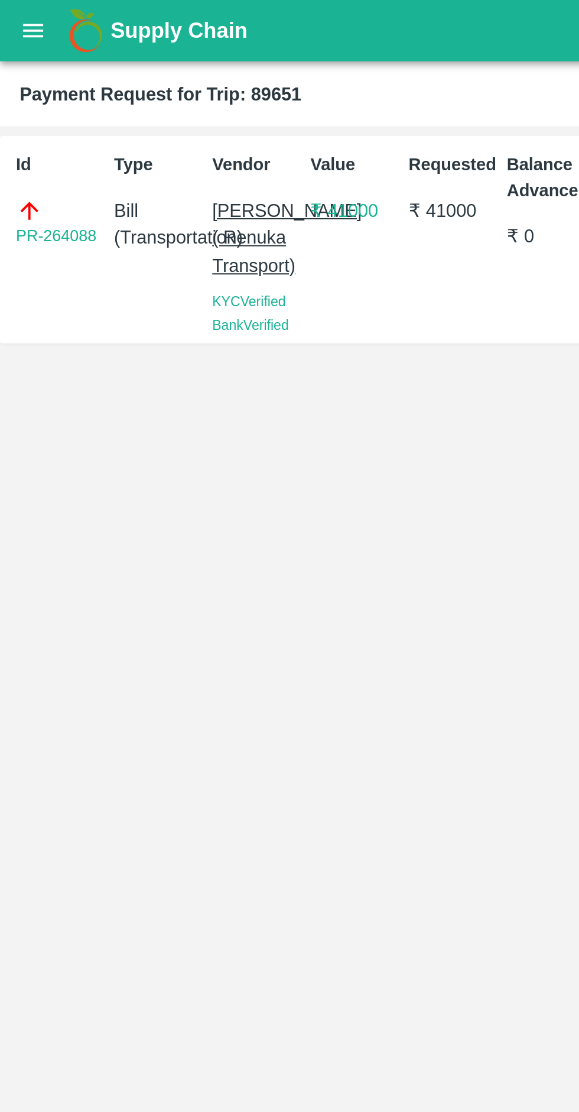
click at [16, 11] on icon "open drawer" at bounding box center [15, 14] width 13 height 13
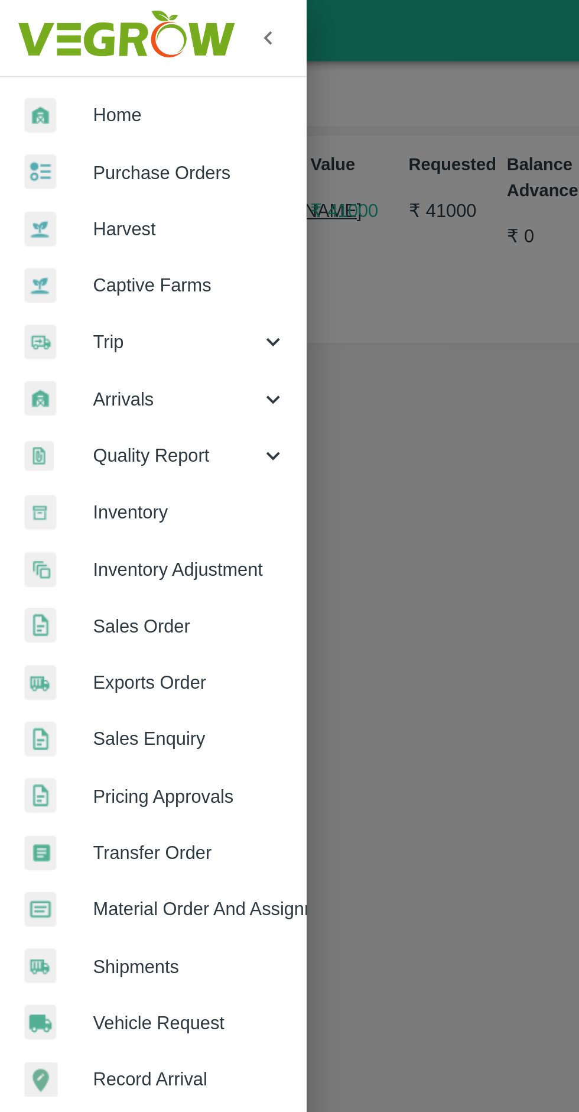
click at [231, 348] on div at bounding box center [289, 556] width 579 height 1112
